Goal: Task Accomplishment & Management: Use online tool/utility

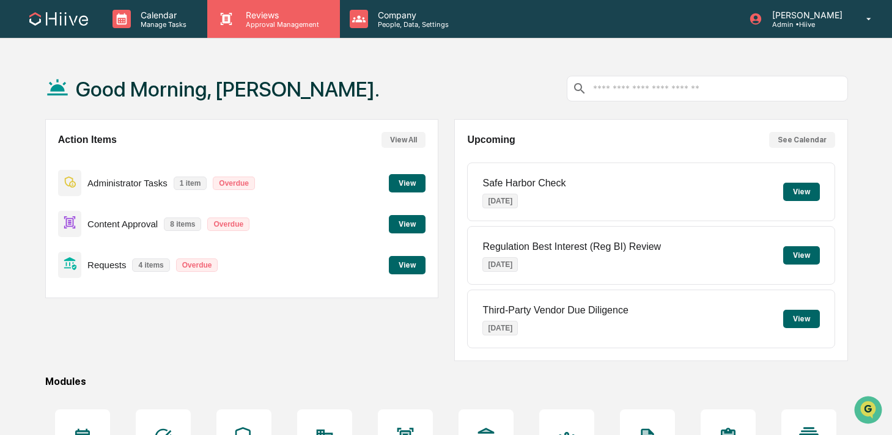
click at [258, 5] on div "Reviews Approval Management" at bounding box center [273, 19] width 132 height 38
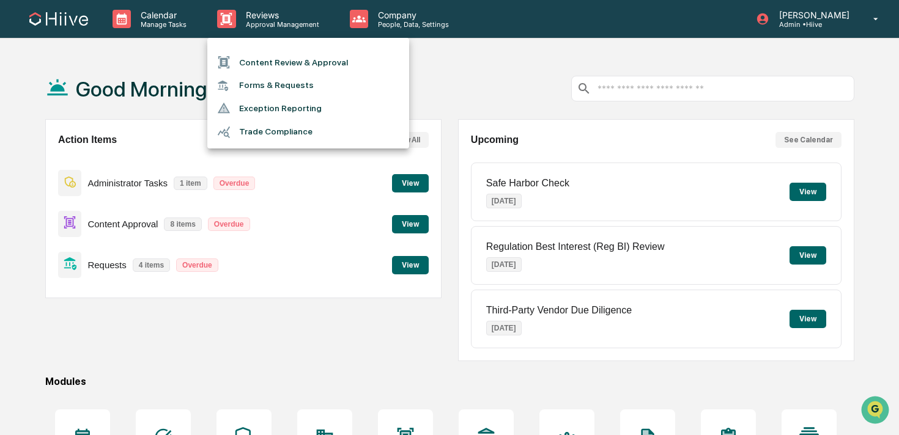
click at [255, 53] on li "Content Review & Approval" at bounding box center [308, 62] width 202 height 23
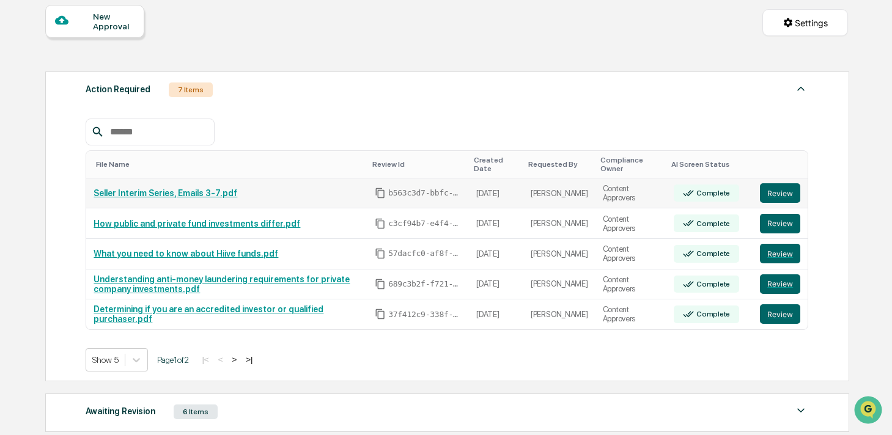
scroll to position [125, 0]
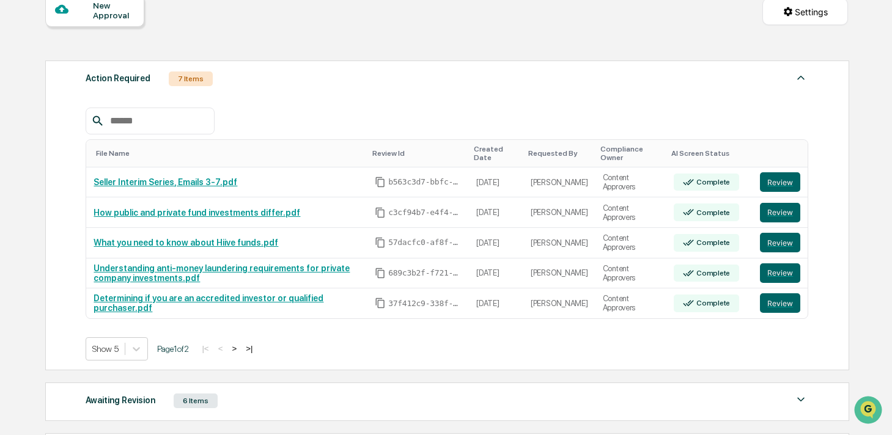
click at [240, 349] on button ">" at bounding box center [234, 349] width 12 height 10
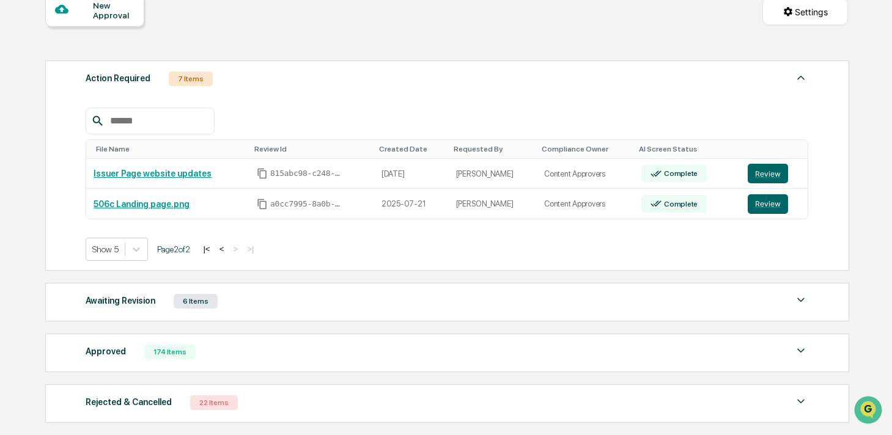
click at [228, 249] on button "<" at bounding box center [222, 249] width 12 height 10
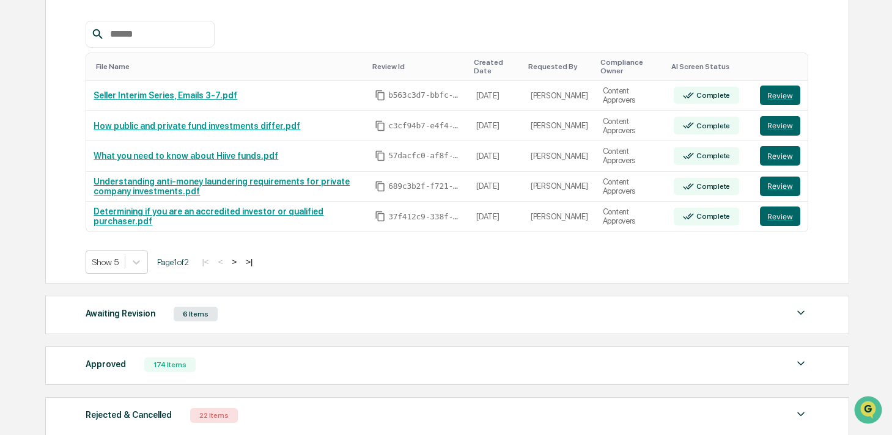
click at [235, 320] on div "Awaiting Revision 6 Items" at bounding box center [447, 314] width 723 height 17
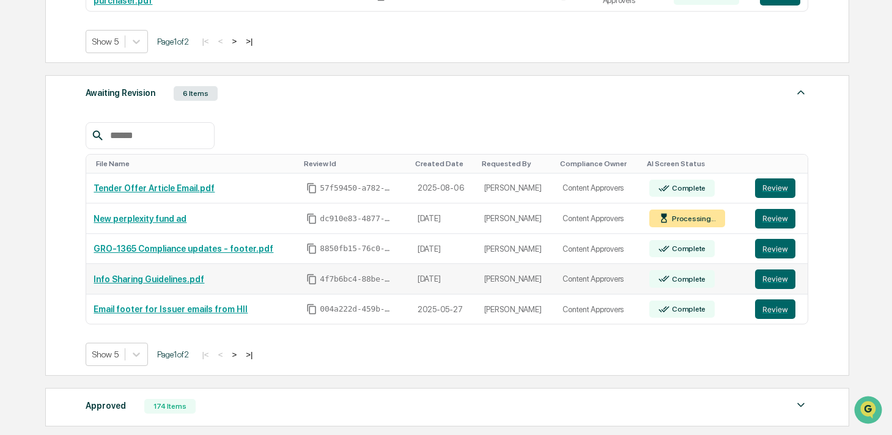
scroll to position [432, 0]
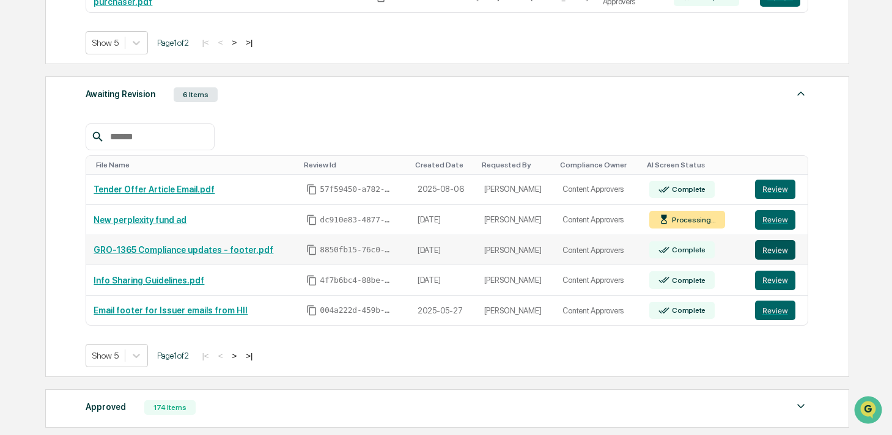
click at [773, 255] on button "Review" at bounding box center [775, 250] width 40 height 20
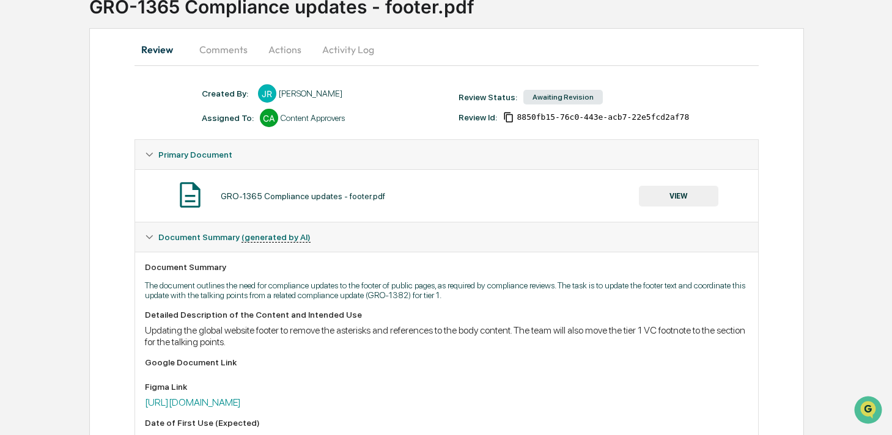
click at [229, 50] on button "Comments" at bounding box center [224, 49] width 68 height 29
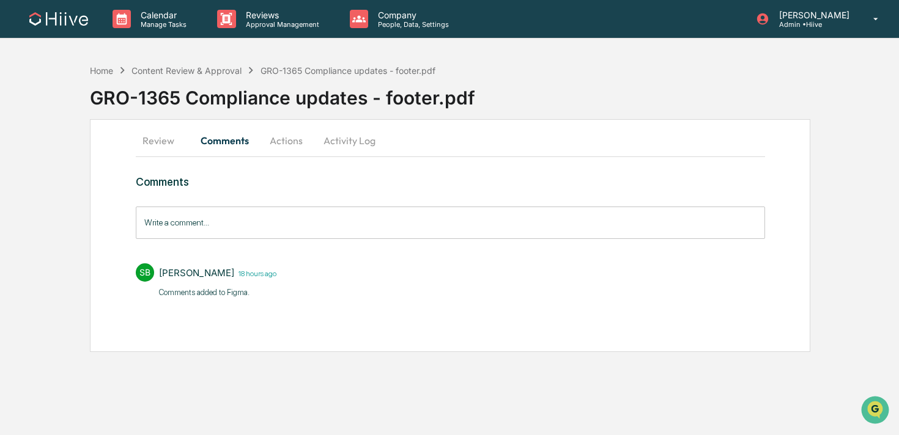
click at [155, 149] on button "Review" at bounding box center [163, 140] width 55 height 29
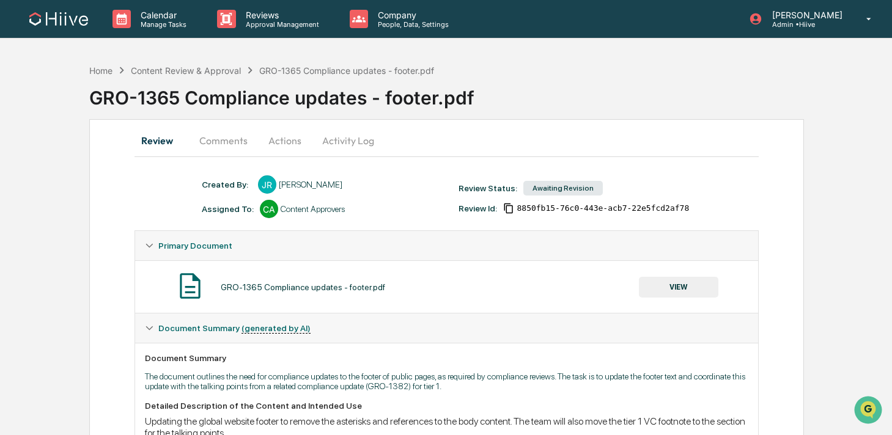
scroll to position [69, 0]
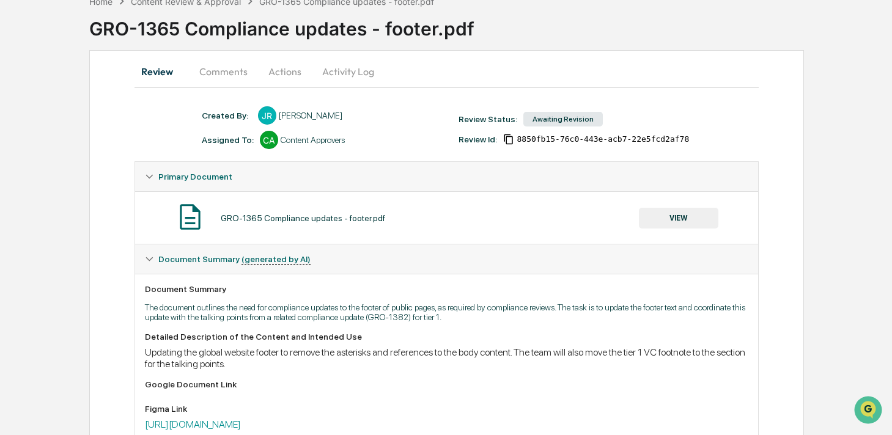
click at [657, 219] on button "VIEW" at bounding box center [678, 218] width 79 height 21
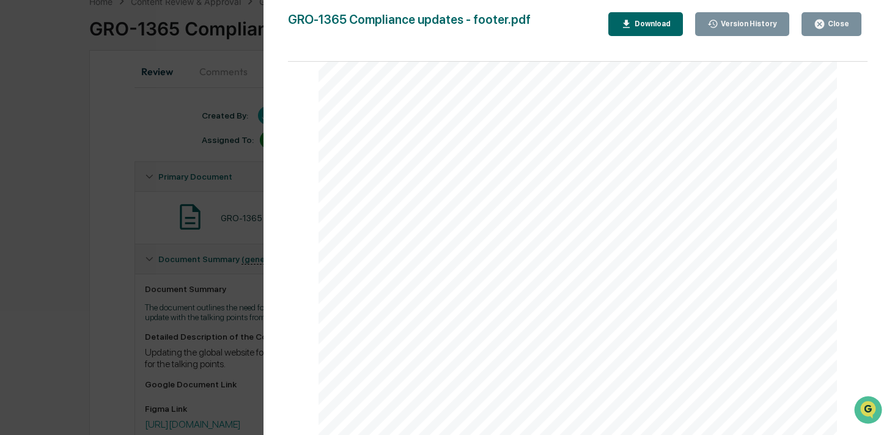
scroll to position [144, 0]
click at [824, 24] on icon "button" at bounding box center [819, 24] width 9 height 9
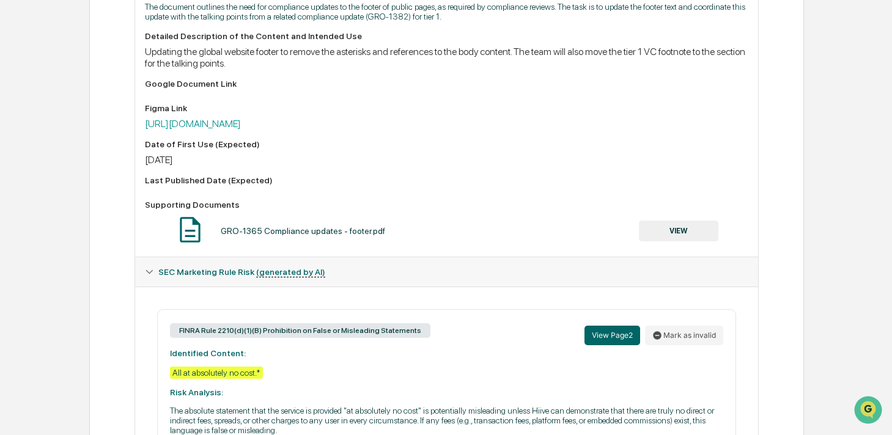
scroll to position [374, 0]
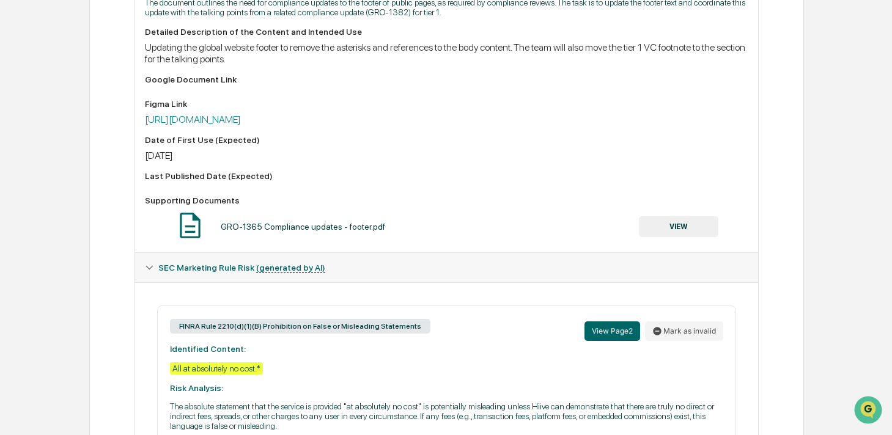
click at [688, 230] on button "VIEW" at bounding box center [678, 226] width 79 height 21
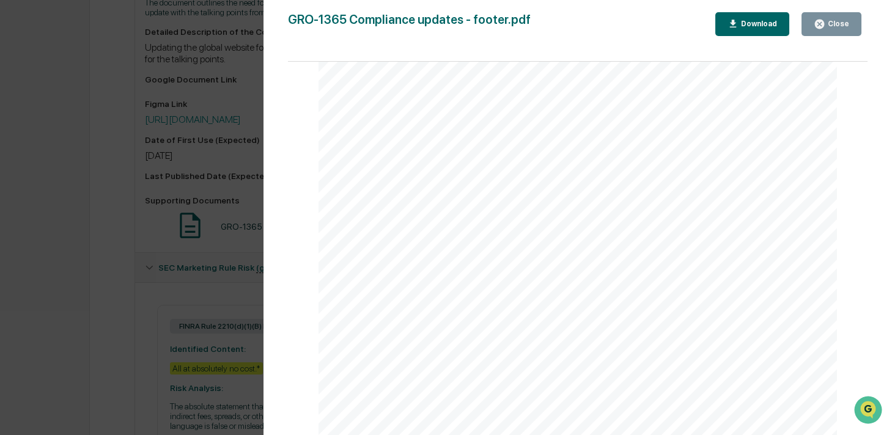
scroll to position [602, 0]
click at [830, 32] on button "Close" at bounding box center [832, 24] width 60 height 24
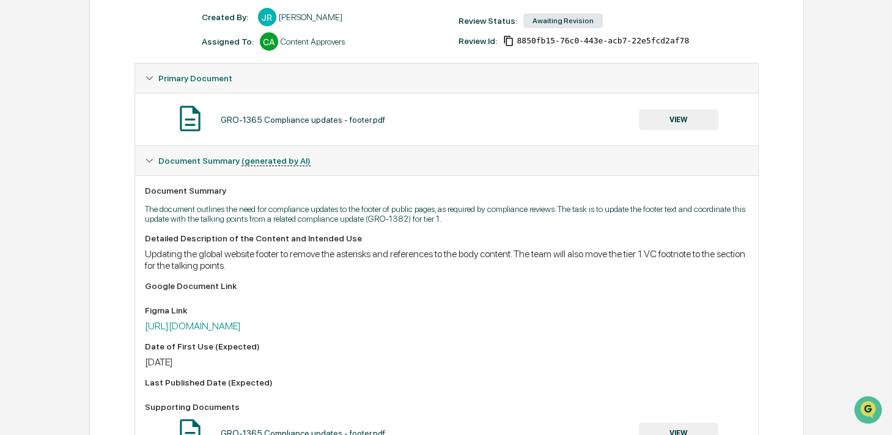
scroll to position [187, 0]
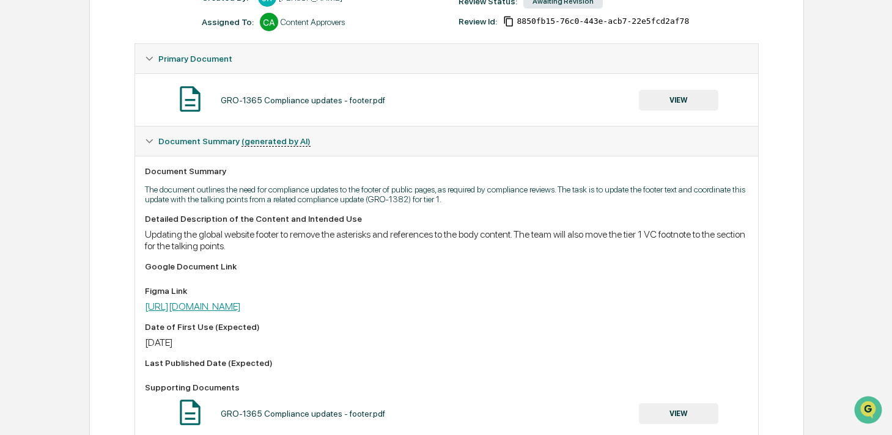
click at [241, 311] on link "https://www.figma.com/board/nwKd3BTnhmtfLMXYO7ALX7/Compliance-Updates?node-id=0…" at bounding box center [193, 307] width 96 height 12
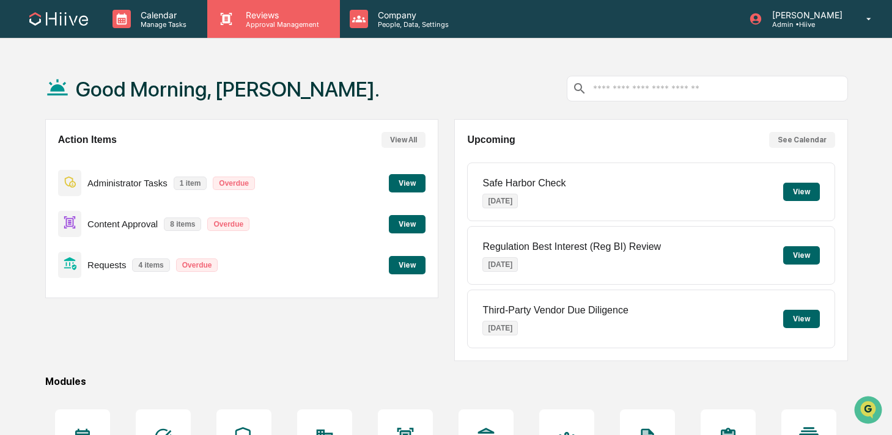
click at [271, 28] on p "Approval Management" at bounding box center [280, 24] width 89 height 9
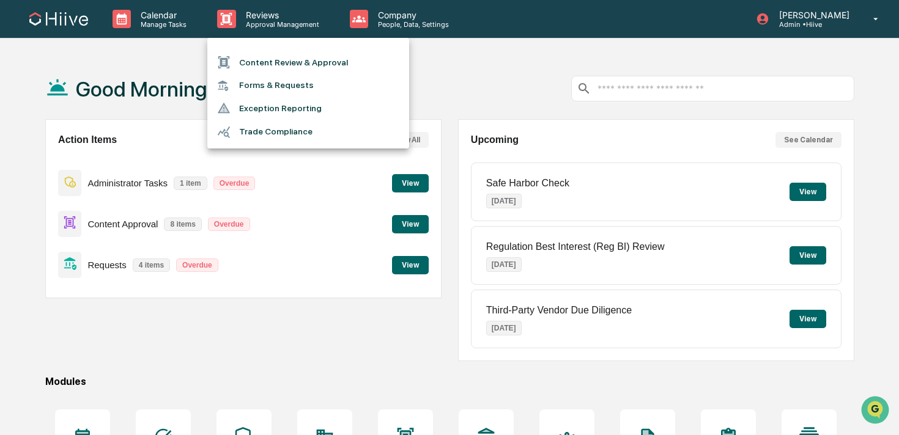
click at [271, 66] on li "Content Review & Approval" at bounding box center [308, 62] width 202 height 23
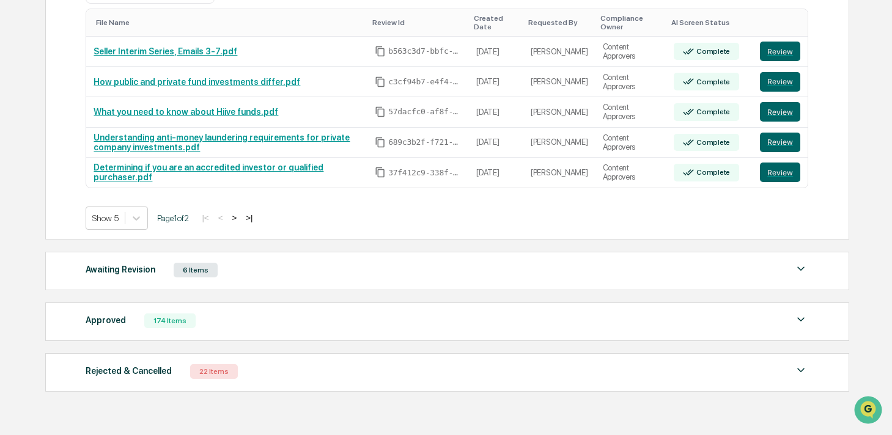
click at [338, 278] on div "Awaiting Revision 6 Items" at bounding box center [447, 270] width 723 height 17
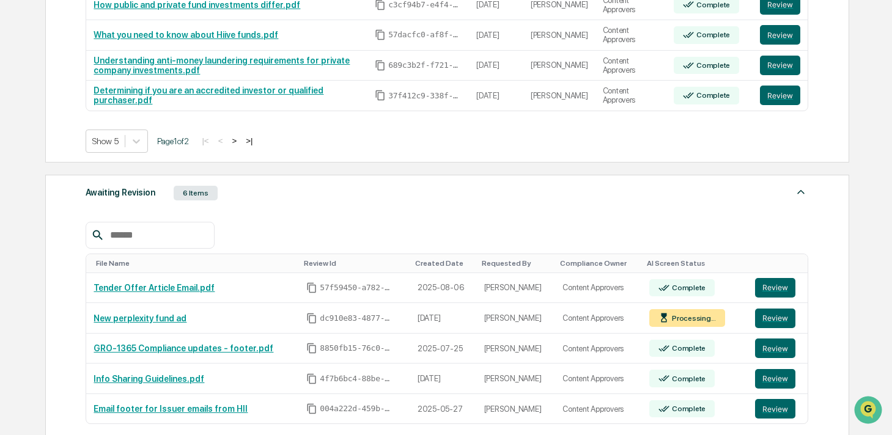
scroll to position [369, 0]
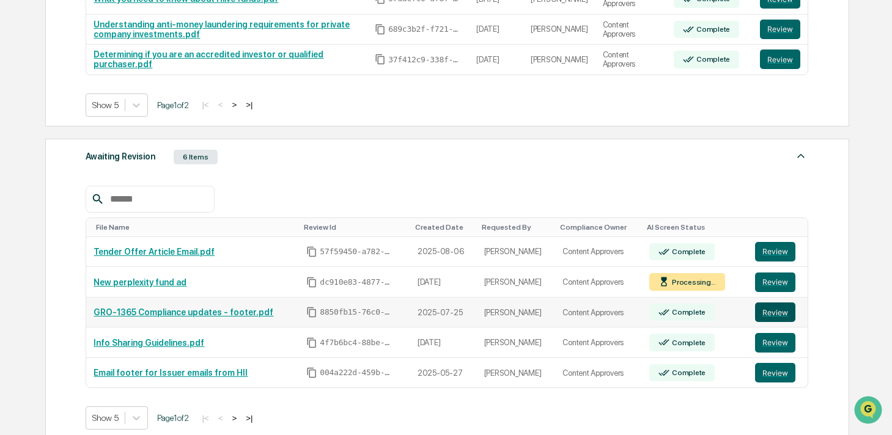
click at [771, 316] on button "Review" at bounding box center [775, 313] width 40 height 20
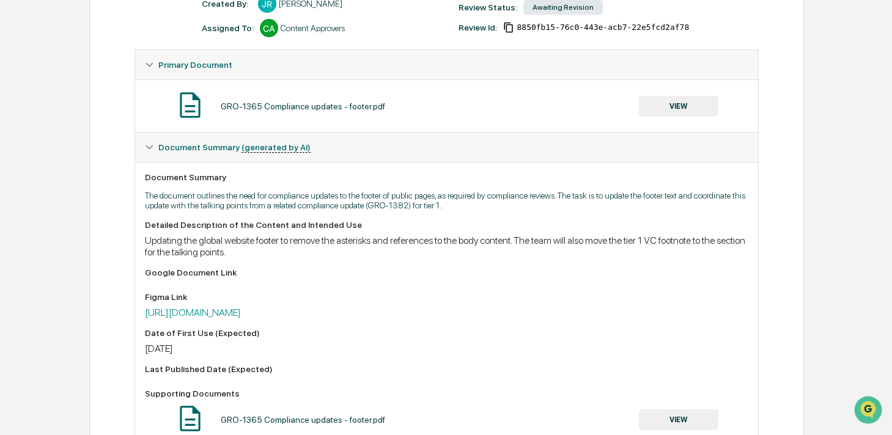
scroll to position [151, 0]
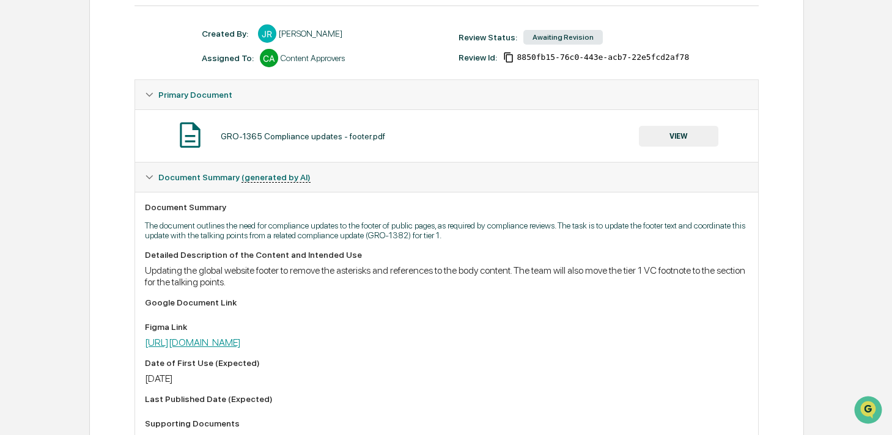
click at [241, 339] on link "https://www.figma.com/board/nwKd3BTnhmtfLMXYO7ALX7/Compliance-Updates?node-id=0…" at bounding box center [193, 343] width 96 height 12
